Goal: Find specific page/section: Find specific page/section

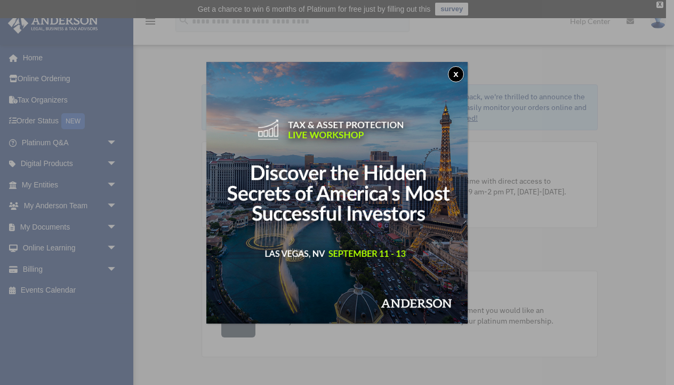
click at [456, 73] on button "x" at bounding box center [456, 74] width 16 height 16
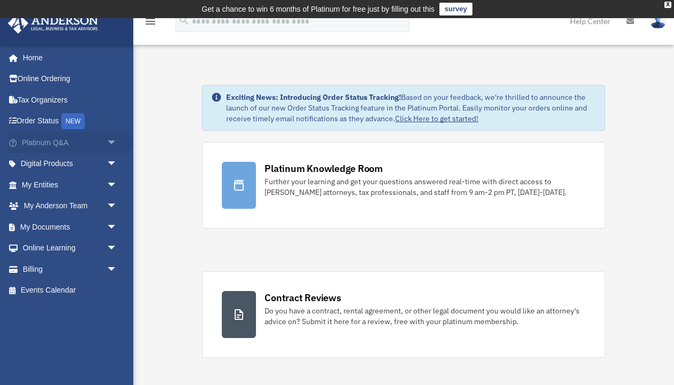
click at [110, 141] on span "arrow_drop_down" at bounding box center [117, 143] width 21 height 22
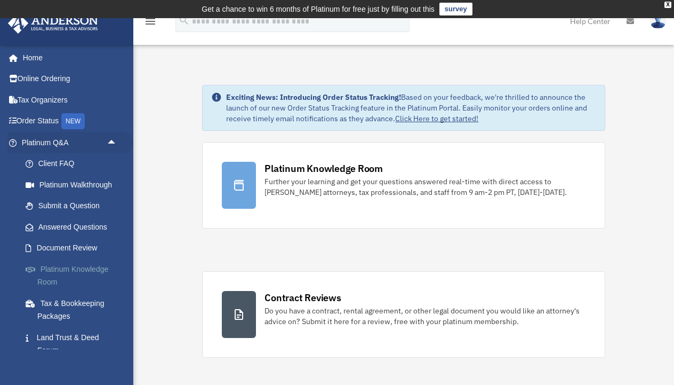
click at [78, 265] on link "Platinum Knowledge Room" at bounding box center [74, 275] width 118 height 34
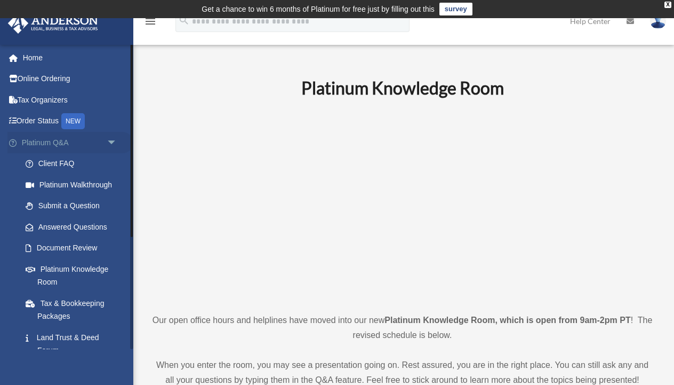
click at [115, 141] on span "arrow_drop_down" at bounding box center [117, 143] width 21 height 22
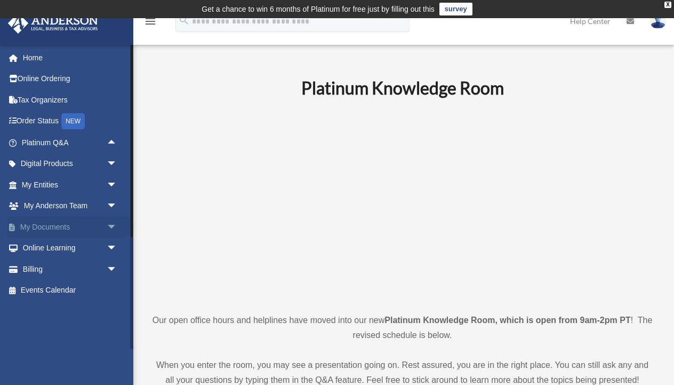
click at [110, 223] on span "arrow_drop_down" at bounding box center [117, 227] width 21 height 22
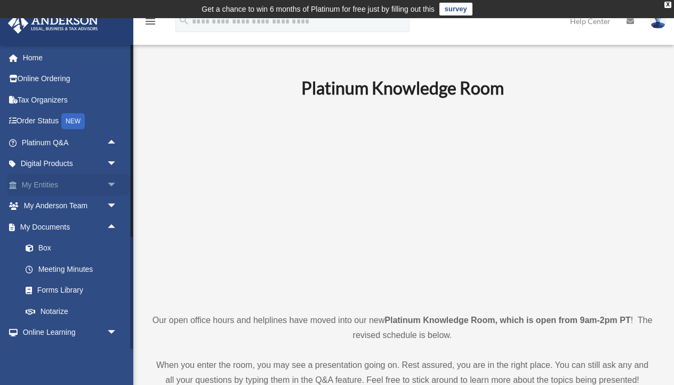
click at [113, 181] on span "arrow_drop_down" at bounding box center [117, 185] width 21 height 22
click at [60, 206] on link "Overview" at bounding box center [74, 205] width 118 height 21
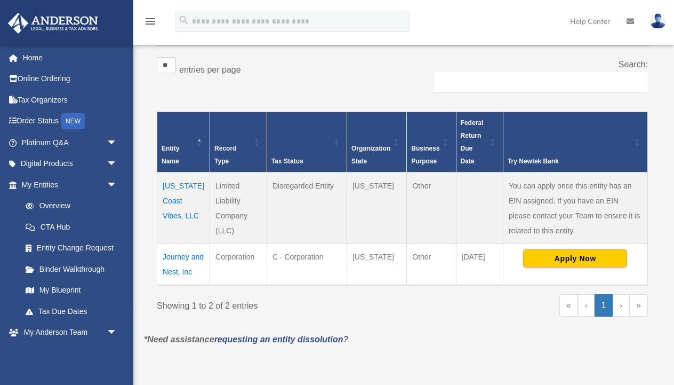
scroll to position [185, 0]
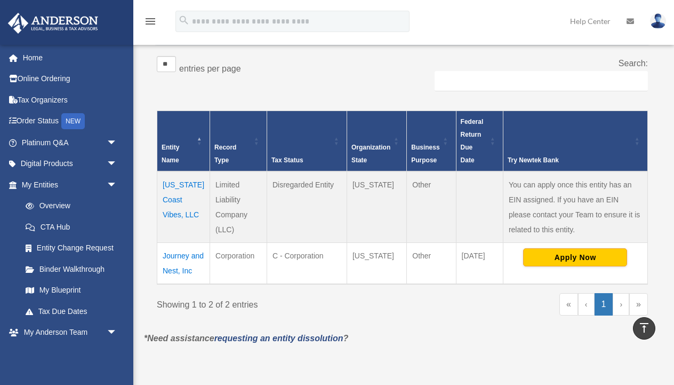
click at [174, 198] on td "Florida Coast Vibes, LLC" at bounding box center [183, 206] width 53 height 71
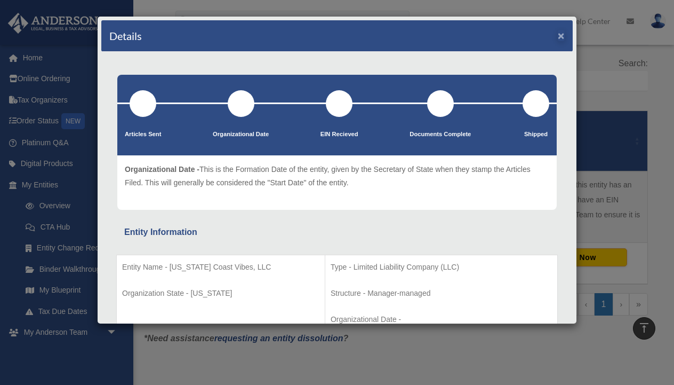
click at [563, 36] on button "×" at bounding box center [561, 35] width 7 height 11
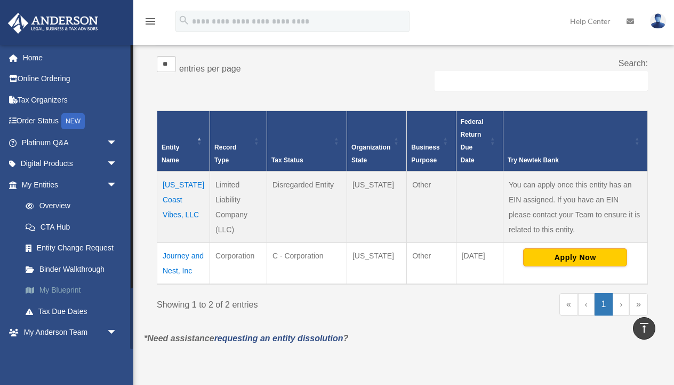
click at [68, 285] on link "My Blueprint" at bounding box center [74, 290] width 118 height 21
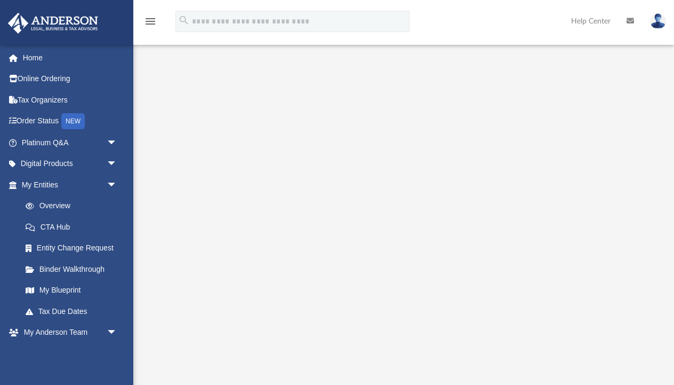
scroll to position [103, 0]
